Goal: Answer question/provide support

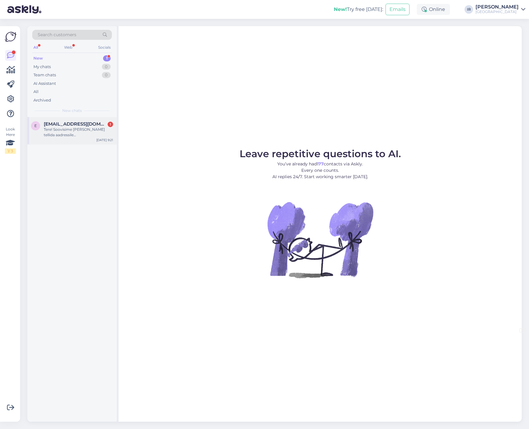
click at [85, 129] on div "Tere! Soovisime kaupa tellida aadressile Tehase tn 2, Ahja, Põlvamaa, aga telli…" at bounding box center [78, 132] width 69 height 11
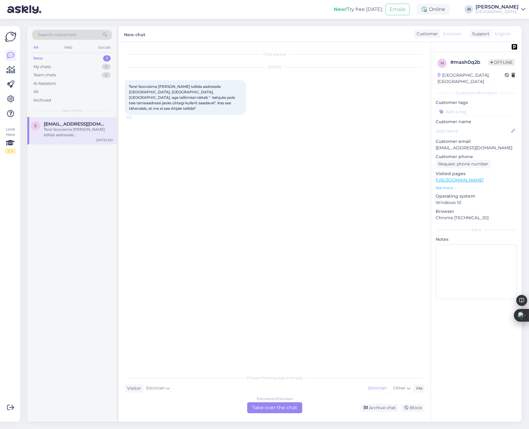
click at [283, 409] on div "Estonian to Estonian Take over the chat" at bounding box center [274, 408] width 55 height 11
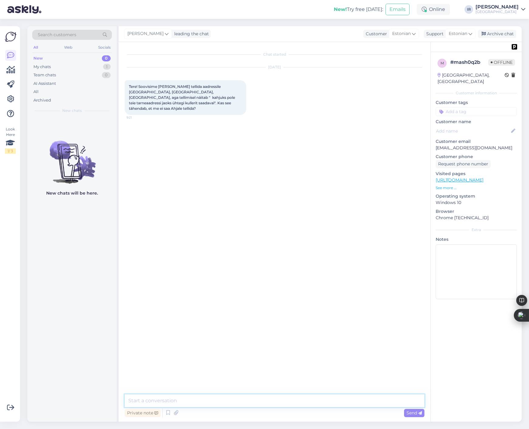
click at [190, 403] on textarea at bounding box center [275, 401] width 300 height 13
type textarea "V"
type textarea "Tere, väga imelik. Kas saaksite öelda mis toodet soovite tellida?"
type textarea "M"
type textarea "S"
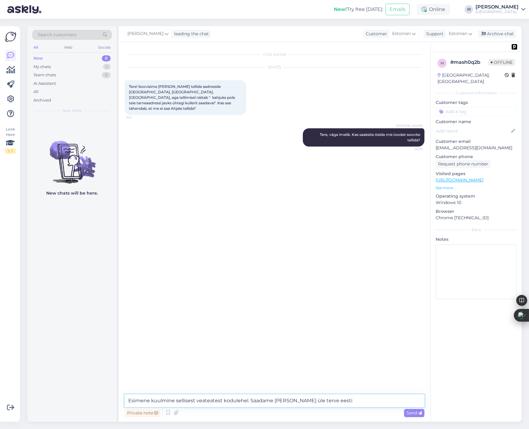
type textarea "Esimene kuulmine sellisest veateatest kodulehel. Saadame kaupa üle terve eesti!"
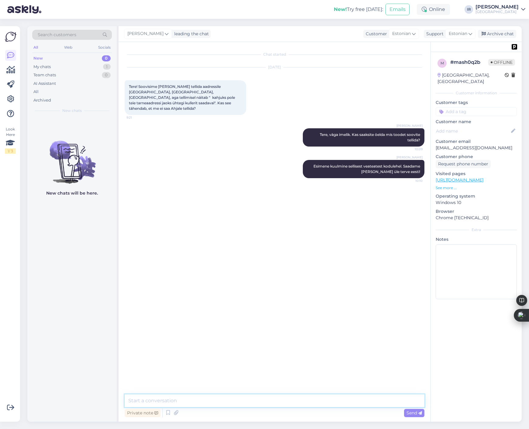
click at [206, 403] on textarea at bounding box center [275, 401] width 300 height 13
click at [223, 400] on textarea at bounding box center [275, 401] width 300 height 13
type textarea "Võite kirjutada vastuse emaili teel ingmar.roustik@koneita.com , kes aitab teid…"
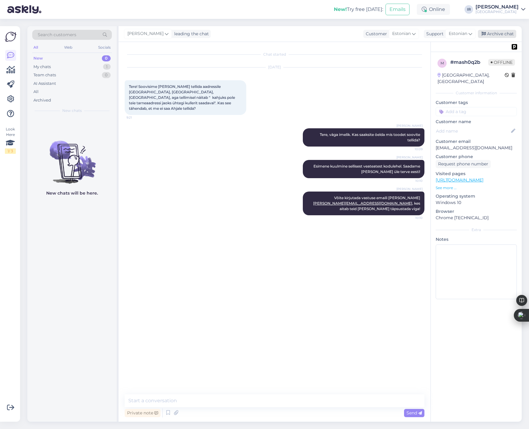
click at [510, 33] on div "Archive chat" at bounding box center [497, 34] width 38 height 8
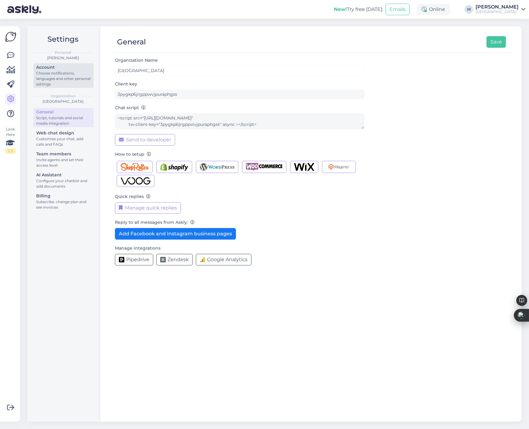
click at [69, 71] on div "Choose notifications, languages and other personal settings" at bounding box center [63, 79] width 55 height 16
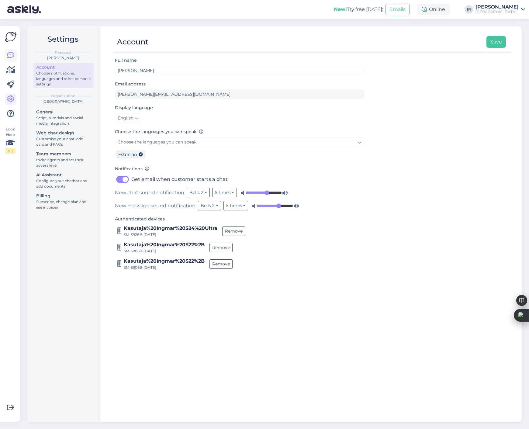
click at [13, 55] on icon at bounding box center [10, 55] width 7 height 7
